Goal: Use online tool/utility: Utilize a website feature to perform a specific function

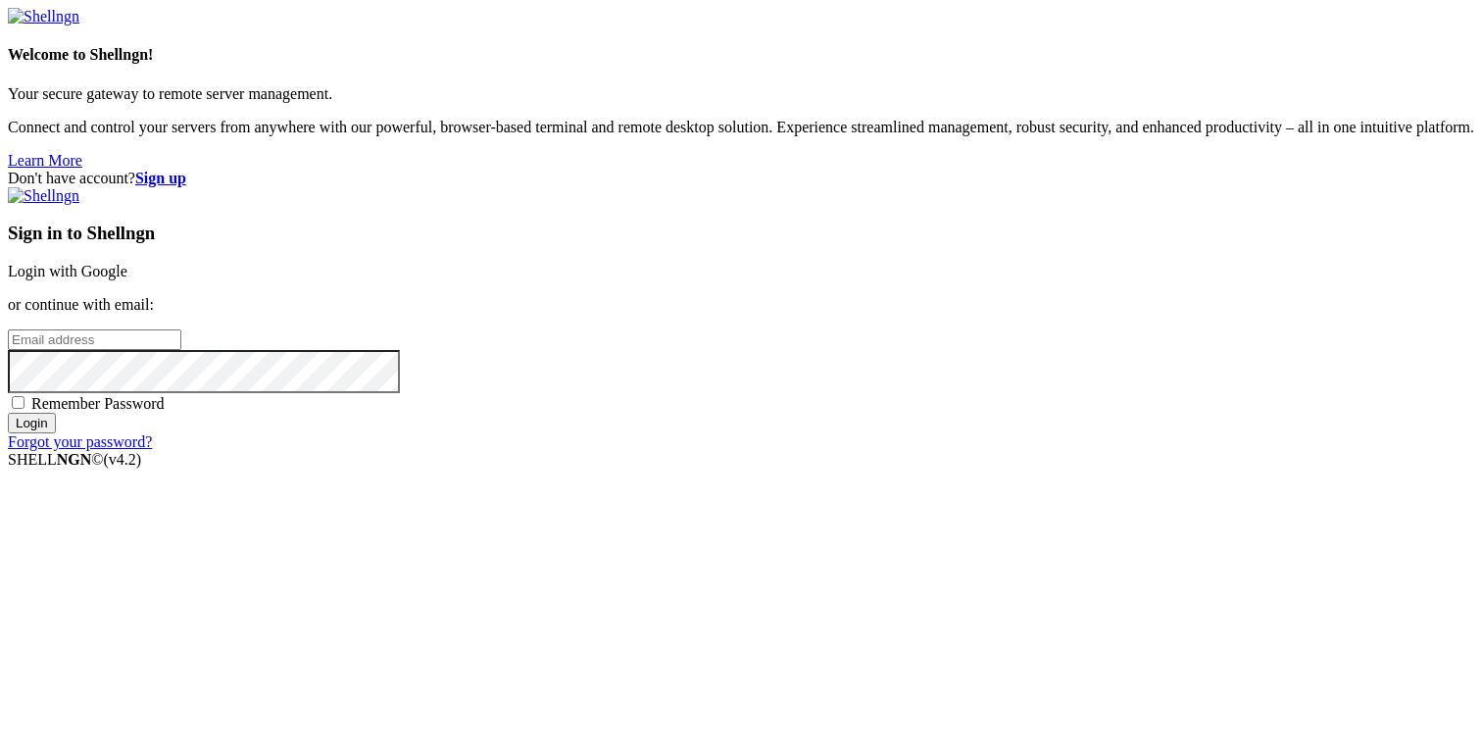
type input "[PERSON_NAME][EMAIL_ADDRESS][DOMAIN_NAME]"
click at [56, 433] on input "Login" at bounding box center [32, 423] width 48 height 21
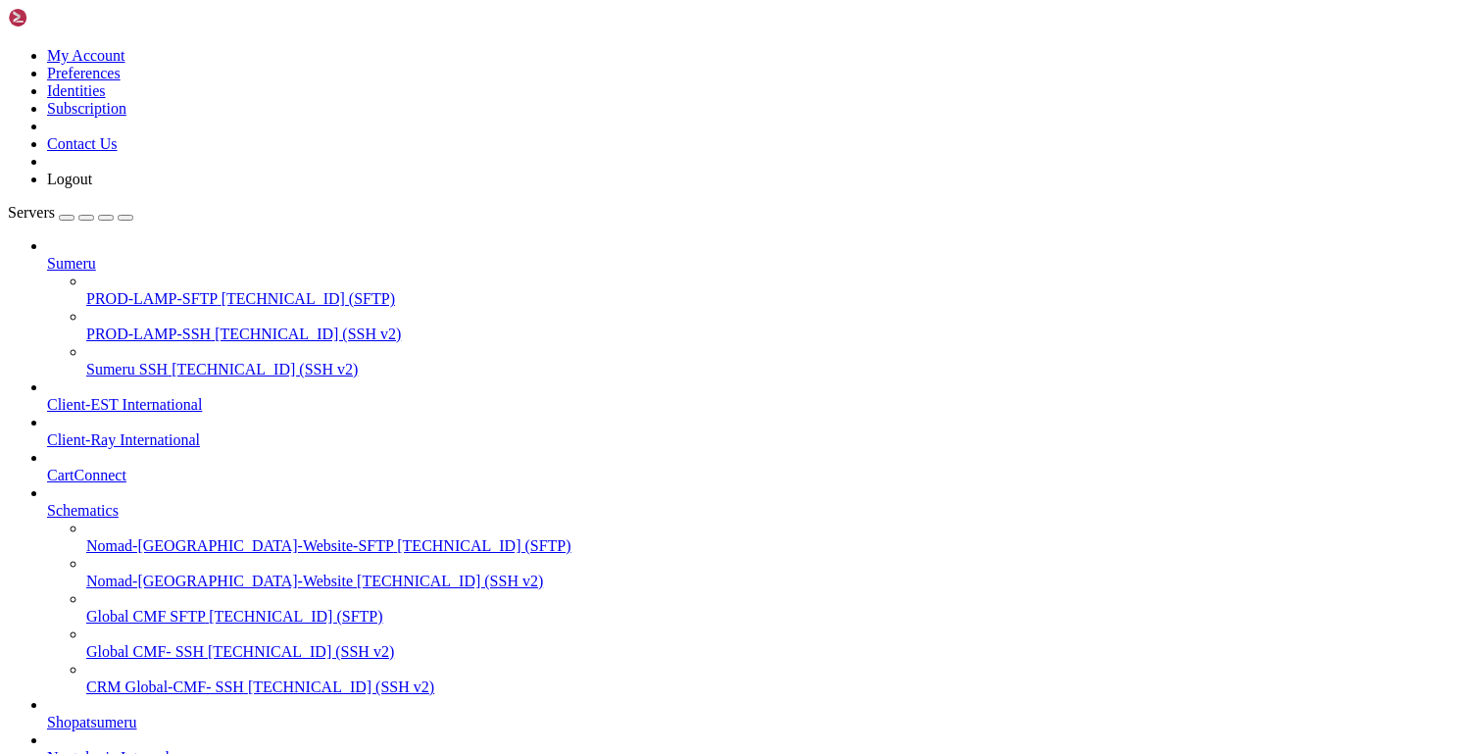
click at [172, 361] on span "[TECHNICAL_ID] (SSH v2)" at bounding box center [265, 369] width 186 height 17
